Goal: Ask a question

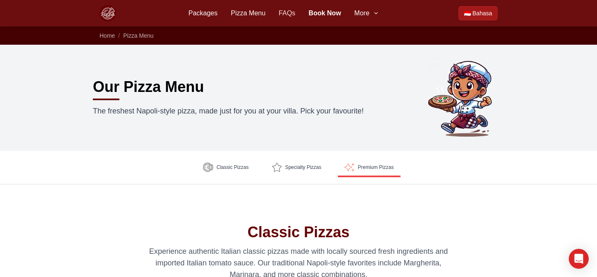
scroll to position [1105, 0]
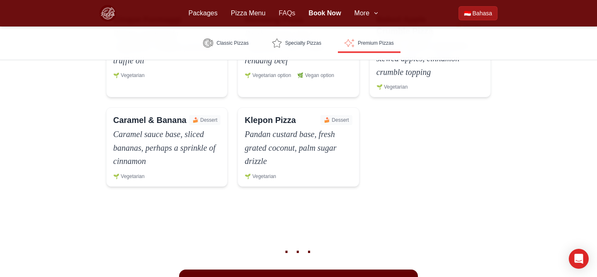
click at [293, 11] on link "FAQs" at bounding box center [287, 13] width 17 height 10
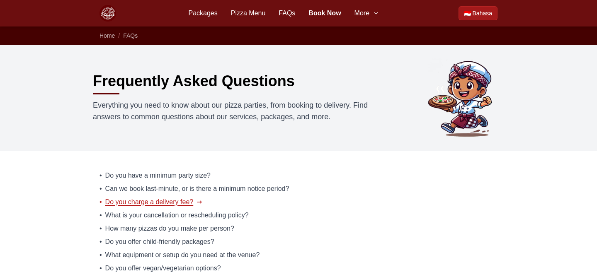
click at [153, 203] on span "Do you charge a delivery fee?" at bounding box center [149, 202] width 88 height 10
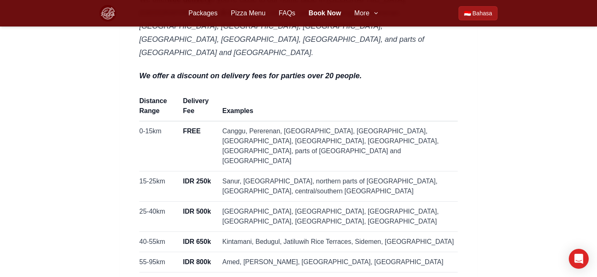
scroll to position [135, 0]
